Goal: Information Seeking & Learning: Compare options

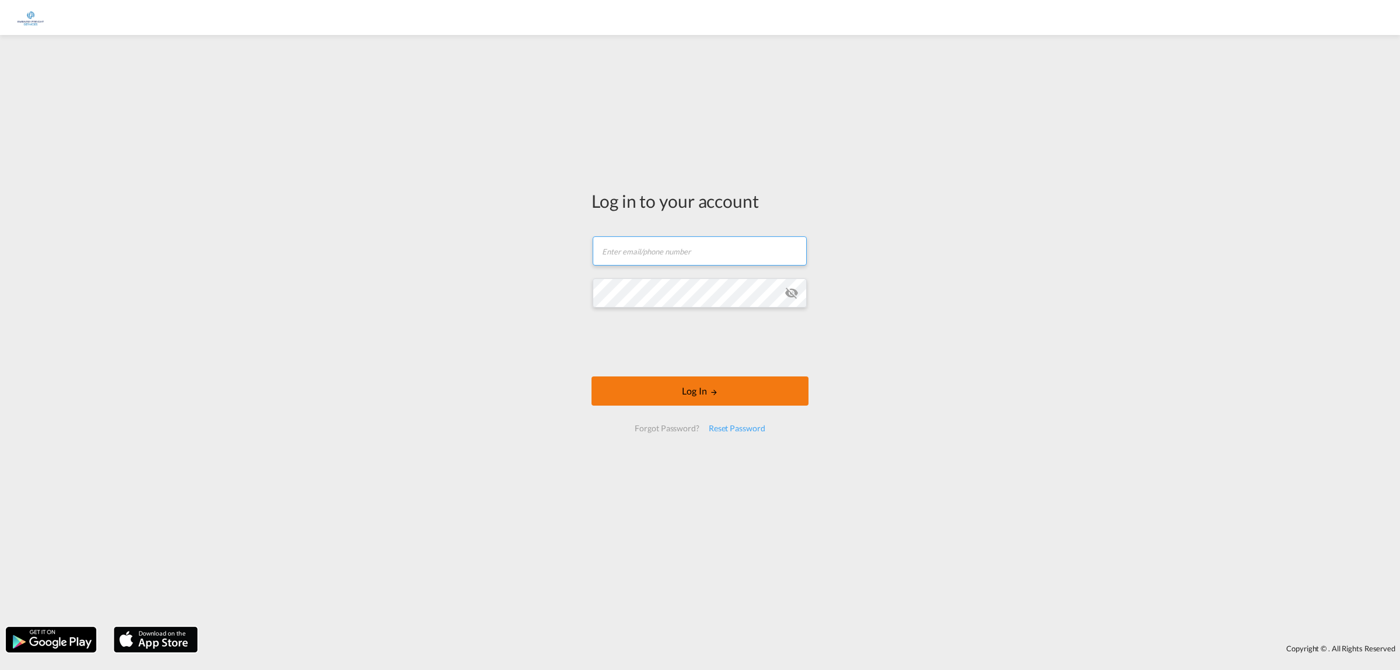
type input "[PERSON_NAME][EMAIL_ADDRESS][DOMAIN_NAME]"
click at [687, 395] on button "Log In" at bounding box center [700, 390] width 217 height 29
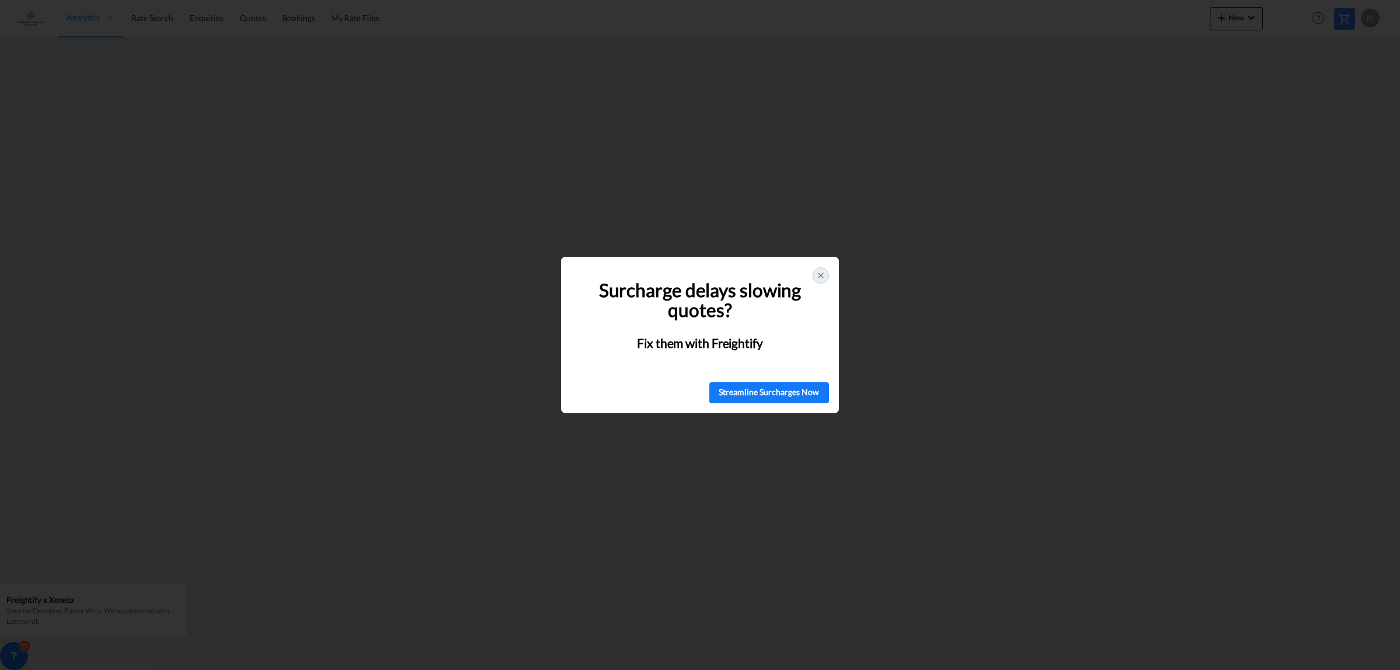
click at [819, 277] on icon at bounding box center [821, 275] width 5 height 5
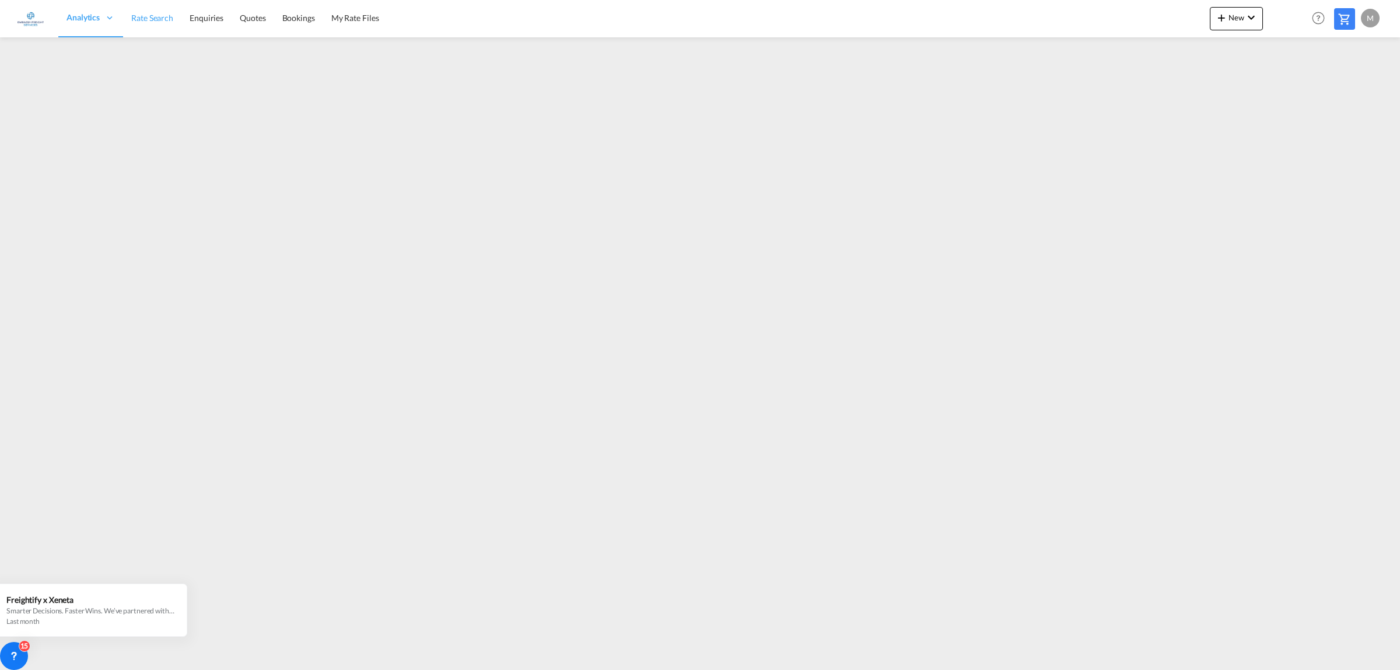
click at [153, 19] on span "Rate Search" at bounding box center [152, 18] width 42 height 10
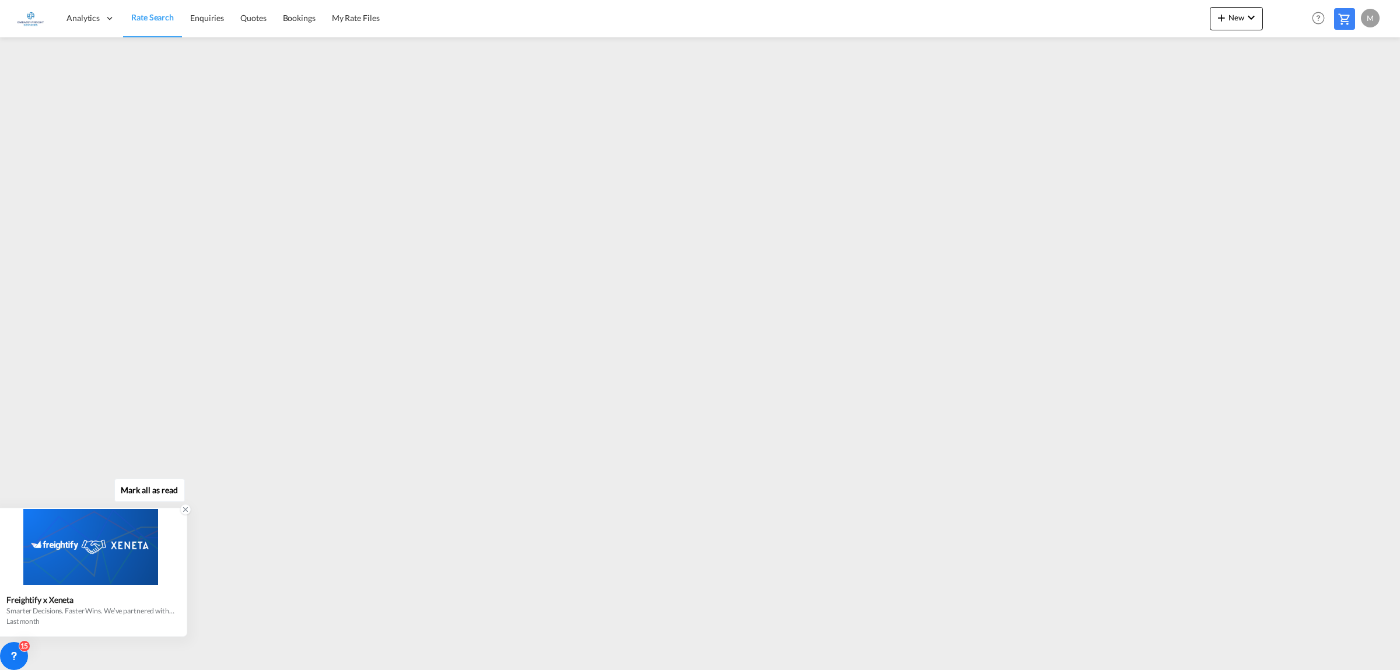
click at [186, 506] on icon at bounding box center [185, 509] width 8 height 8
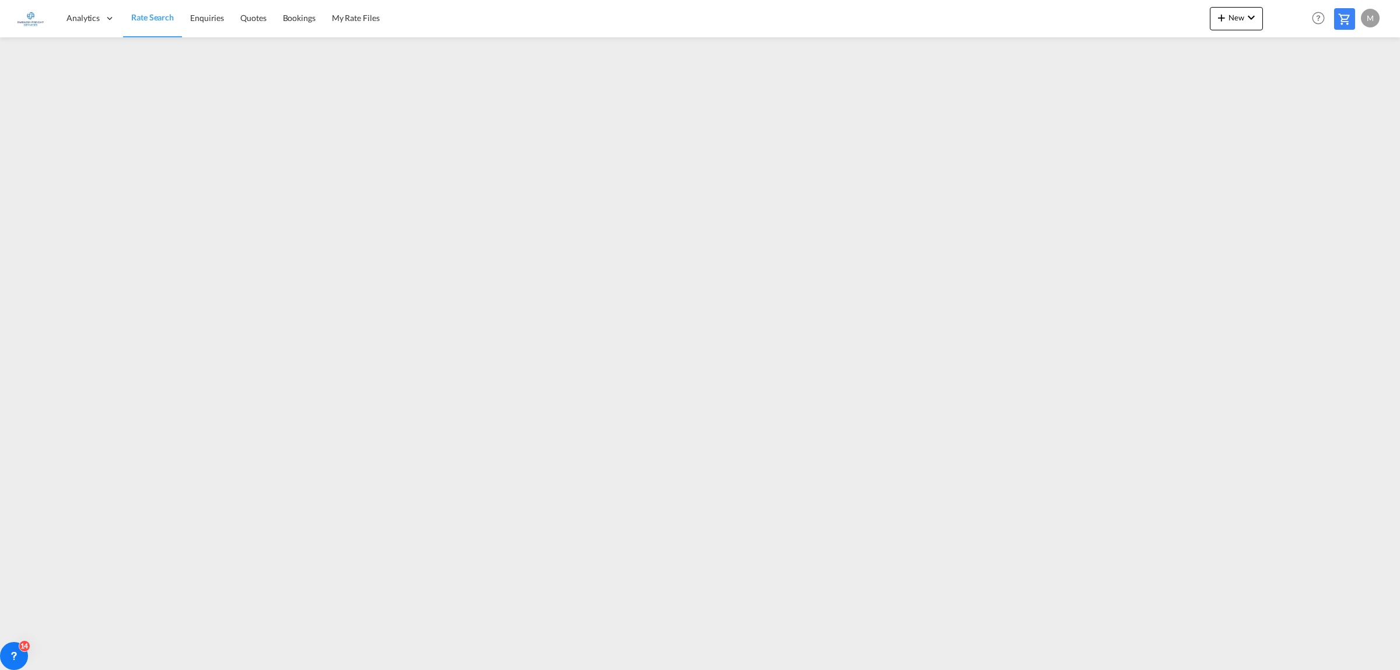
click at [139, 12] on span "Rate Search" at bounding box center [152, 17] width 43 height 10
click at [260, 15] on span "Quotes" at bounding box center [253, 18] width 26 height 10
click at [197, 19] on span "Enquiries" at bounding box center [207, 18] width 34 height 10
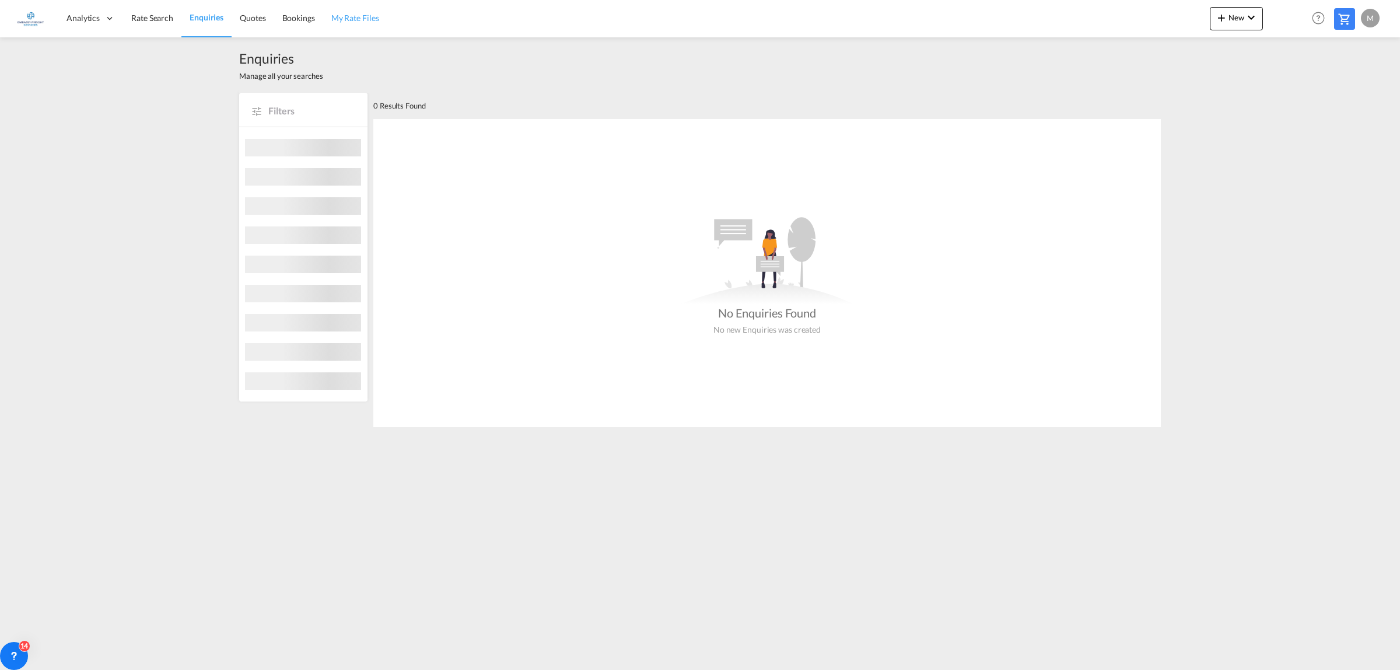
click at [378, 16] on link "My Rate Files" at bounding box center [355, 18] width 64 height 38
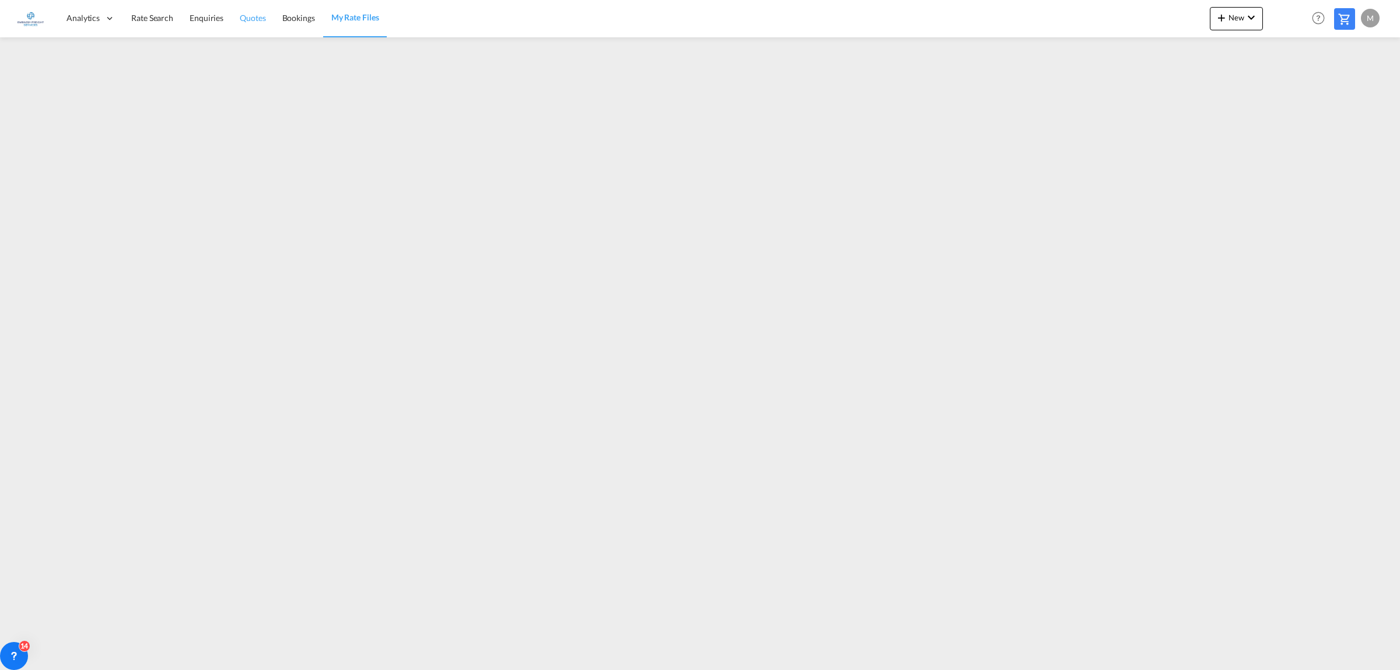
click at [255, 16] on span "Quotes" at bounding box center [253, 18] width 26 height 10
click at [199, 18] on span "Enquiries" at bounding box center [207, 18] width 34 height 10
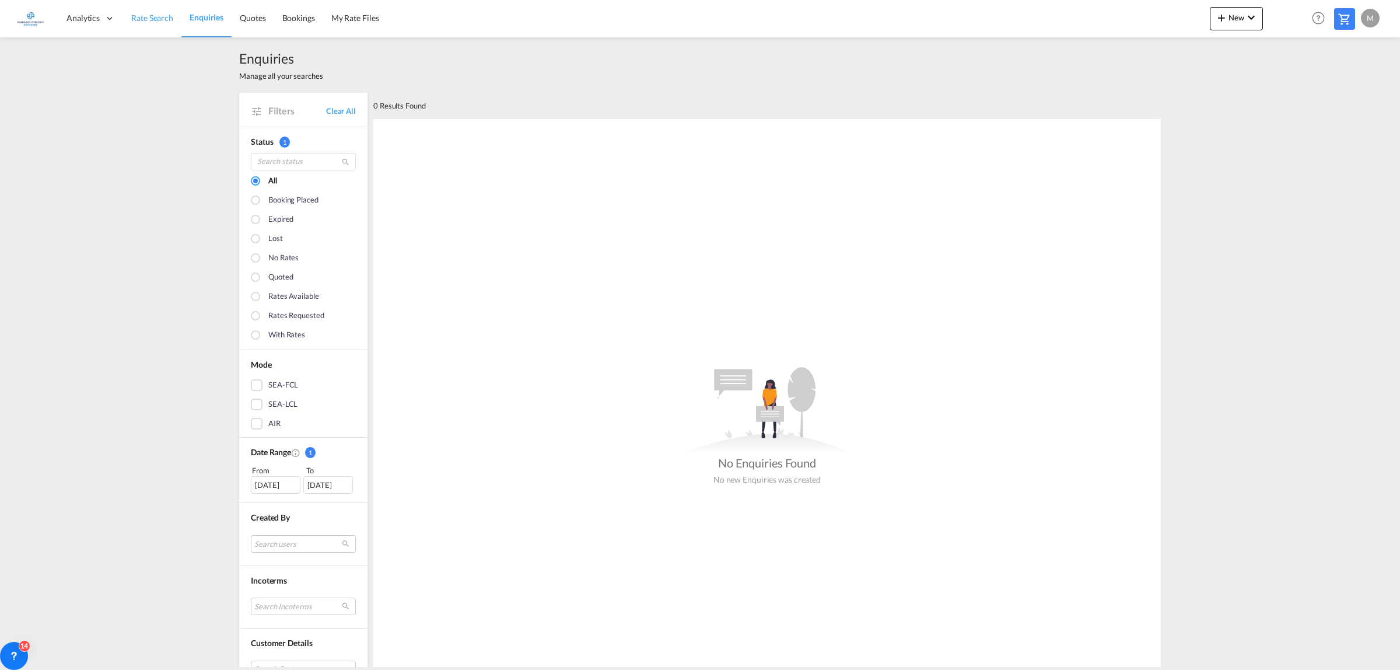
click at [138, 20] on span "Rate Search" at bounding box center [152, 18] width 42 height 10
